Goal: Communication & Community: Connect with others

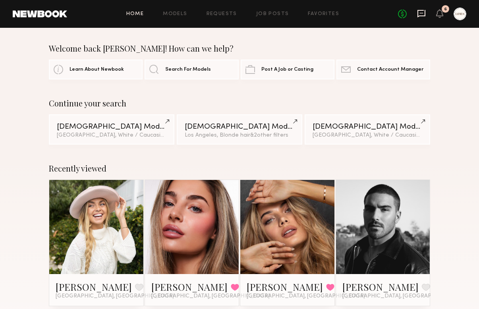
click at [418, 16] on icon at bounding box center [421, 14] width 8 height 8
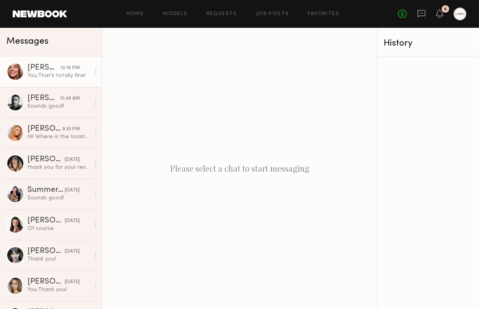
click at [42, 81] on link "[PERSON_NAME] 12:16 PM You: That’s totally fine!" at bounding box center [51, 71] width 102 height 31
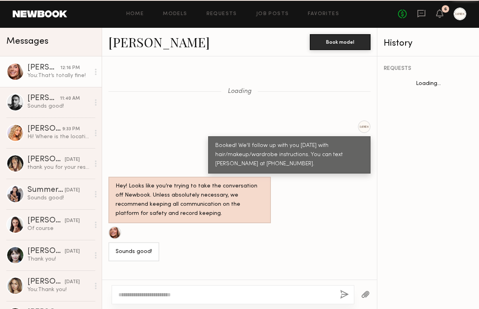
scroll to position [504, 0]
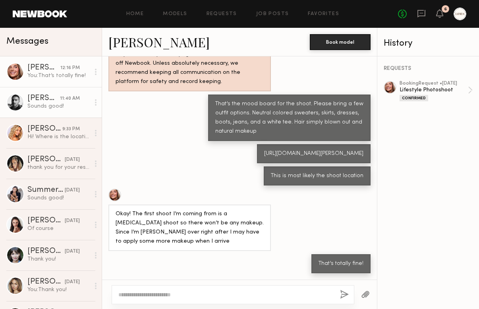
click at [46, 102] on div "Sounds good!" at bounding box center [58, 106] width 62 height 8
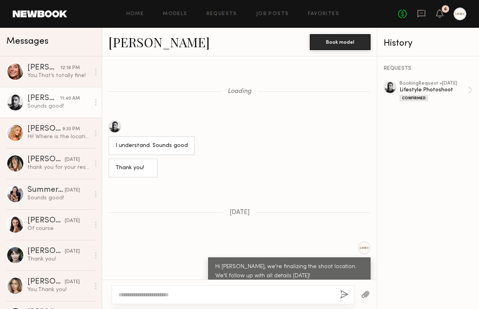
scroll to position [460, 0]
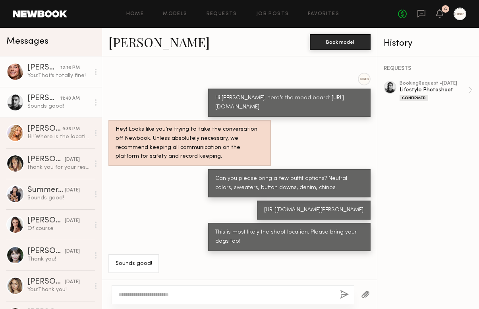
click at [57, 70] on div "[PERSON_NAME]" at bounding box center [43, 68] width 33 height 8
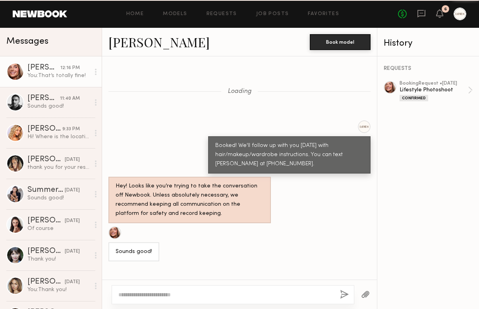
scroll to position [504, 0]
